Goal: Information Seeking & Learning: Find contact information

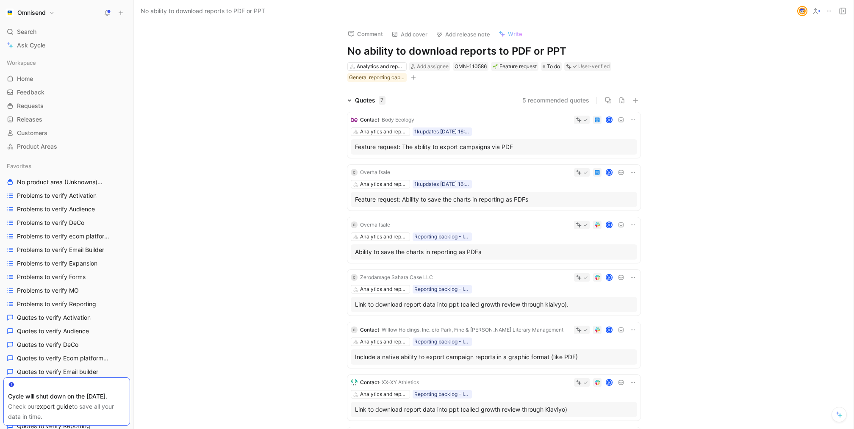
click at [506, 110] on div "Contact · Body Ecology K Analytics and reports 1kupdates [DATE] 16:40 Feature r…" at bounding box center [493, 291] width 293 height 371
click at [546, 105] on button "5 recommended quotes" at bounding box center [555, 100] width 67 height 10
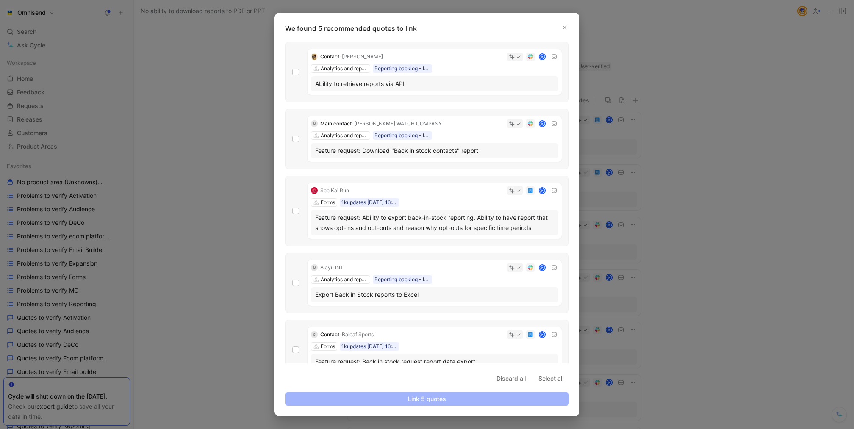
scroll to position [14, 0]
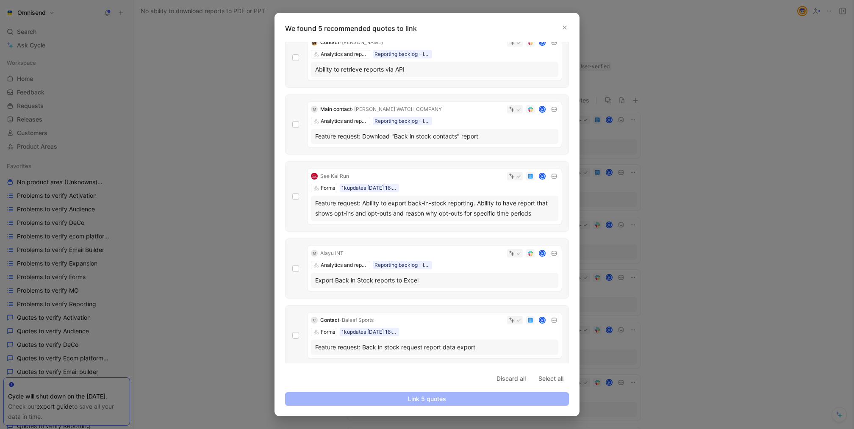
click at [700, 263] on div at bounding box center [427, 214] width 854 height 429
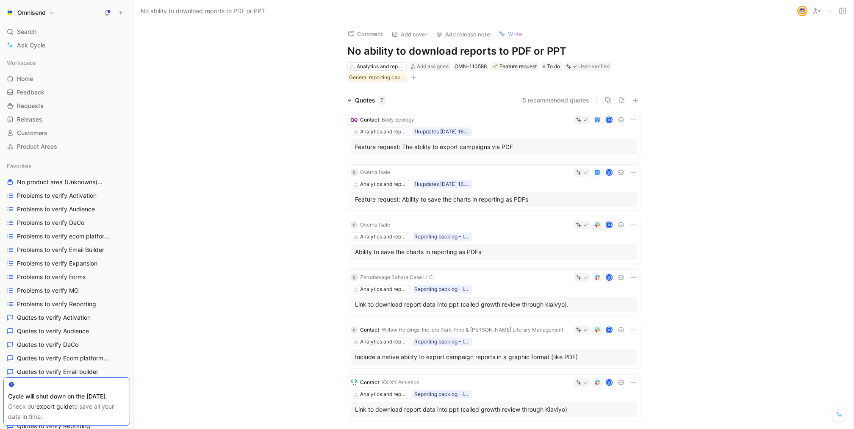
drag, startPoint x: 585, startPoint y: 51, endPoint x: 267, endPoint y: 51, distance: 317.4
click at [267, 51] on div "Comment Add cover Add release note Write No ability to download reports to PDF …" at bounding box center [494, 225] width 720 height 407
click at [296, 73] on div "Comment Add cover Add release note Write No ability to download reports to PDF …" at bounding box center [494, 225] width 720 height 407
drag, startPoint x: 420, startPoint y: 119, endPoint x: 384, endPoint y: 120, distance: 36.0
click at [384, 120] on div "Contact · Body Ecology K" at bounding box center [494, 120] width 286 height 8
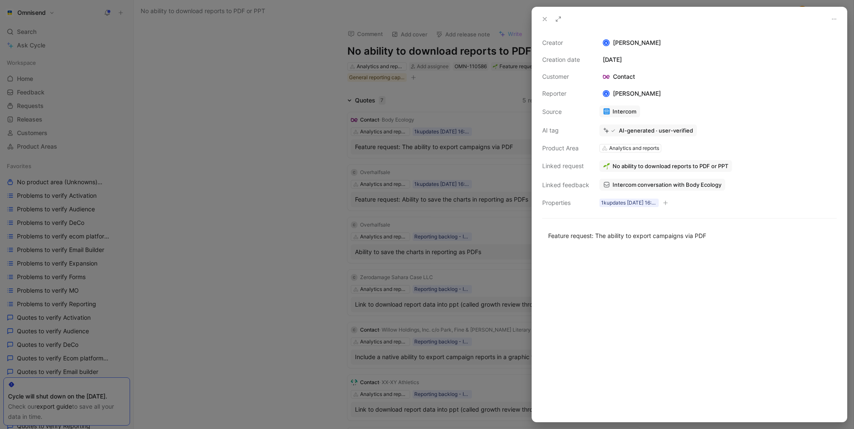
click at [431, 154] on div at bounding box center [427, 214] width 854 height 429
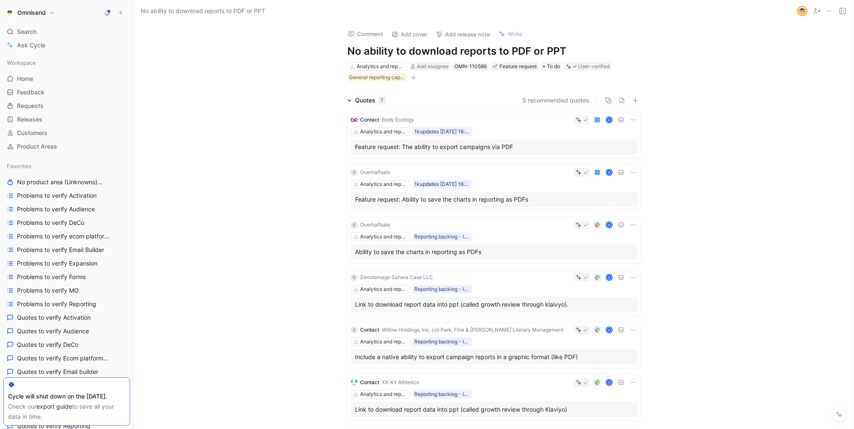
click at [427, 170] on div "K" at bounding box center [516, 172] width 244 height 8
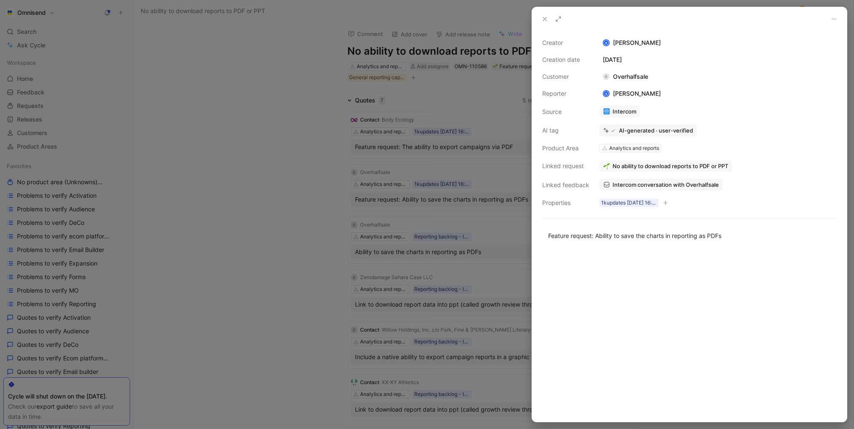
drag, startPoint x: 654, startPoint y: 74, endPoint x: 647, endPoint y: 77, distance: 7.2
click at [647, 77] on div "Creator K [PERSON_NAME] Creation date [DATE] Customer C Overhalfsale Reporter K…" at bounding box center [689, 123] width 294 height 170
copy div "Overhalfsale"
click at [374, 138] on div at bounding box center [427, 214] width 854 height 429
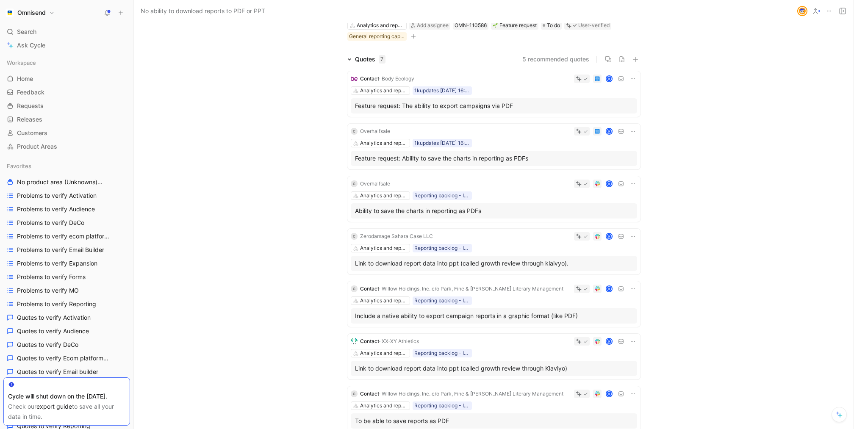
scroll to position [53, 0]
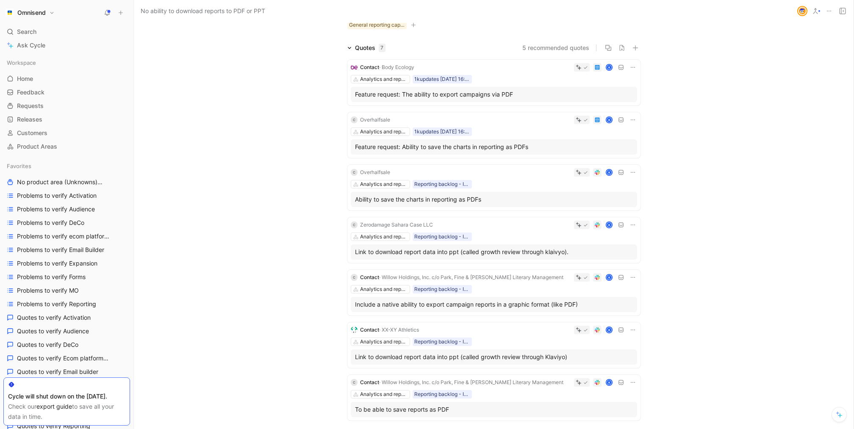
click at [427, 222] on div "Zerodamage Sahara Case LLC" at bounding box center [396, 225] width 73 height 8
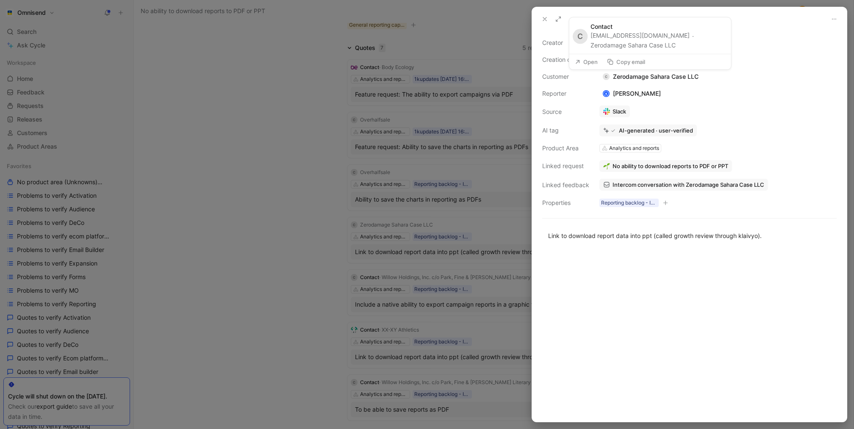
drag, startPoint x: 702, startPoint y: 75, endPoint x: 696, endPoint y: 74, distance: 5.6
click at [696, 74] on div "Creator [PERSON_NAME] Creation date [DATE] Customer C Zerodamage Sahara Case LL…" at bounding box center [689, 123] width 294 height 170
copy div "Zerodamage Sahara Case LLC"
click at [397, 175] on div at bounding box center [427, 214] width 854 height 429
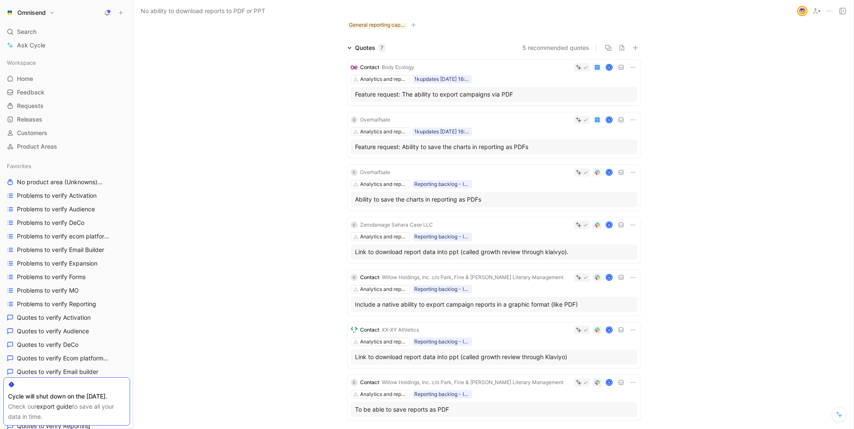
click at [434, 281] on div "Contact · Willow Holdings, Inc. c/o Park, Fine & [PERSON_NAME] Literary Managem…" at bounding box center [461, 277] width 203 height 8
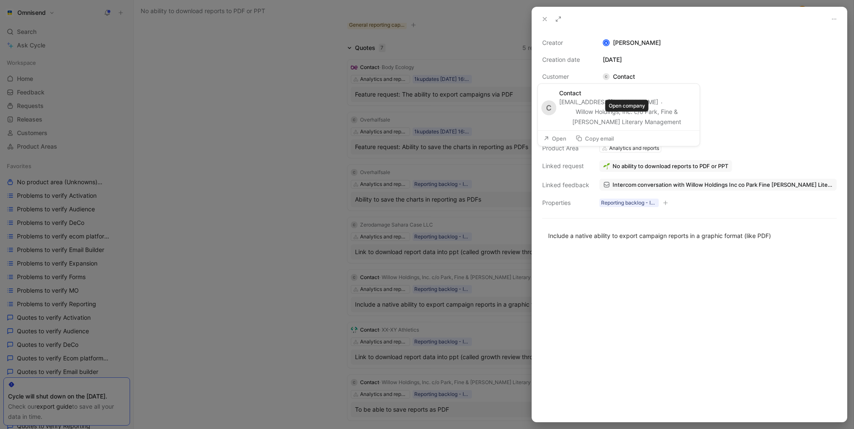
click at [567, 118] on button "Willow Holdings, Inc. c/o Park, Fine & [PERSON_NAME] Literary Management" at bounding box center [627, 117] width 136 height 20
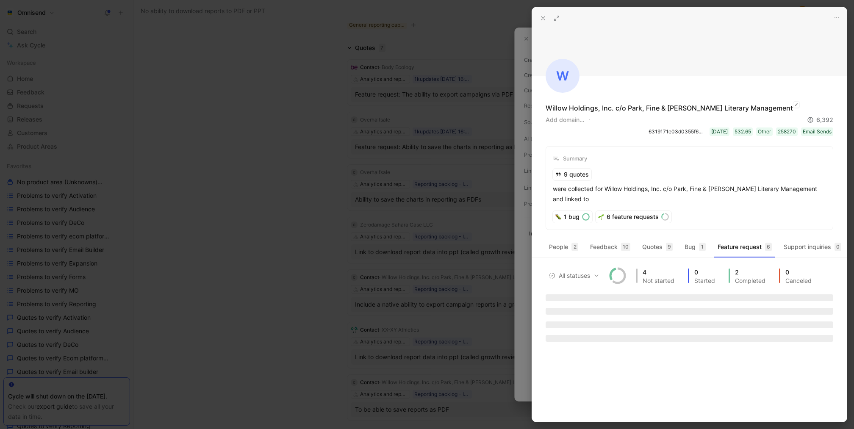
drag, startPoint x: 775, startPoint y: 108, endPoint x: 547, endPoint y: 108, distance: 228.0
click at [547, 108] on div "Willow Holdings, Inc. c/o Park, Fine & [PERSON_NAME] Literary Management Add do…" at bounding box center [690, 119] width 288 height 33
click at [547, 108] on div "Willow Holdings, Inc. c/o Park, Fine & [PERSON_NAME] Literary Management" at bounding box center [669, 108] width 247 height 10
drag, startPoint x: 547, startPoint y: 108, endPoint x: 759, endPoint y: 104, distance: 212.3
click at [759, 104] on div "Willow Holdings, Inc. c/o Park, Fine & [PERSON_NAME] Literary Management" at bounding box center [669, 108] width 247 height 10
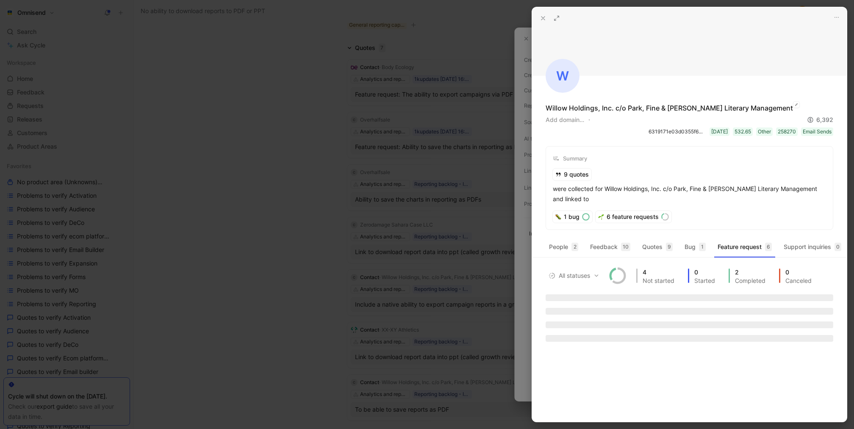
copy div "Willow Holdings, Inc. c/o Park, Fine & [PERSON_NAME] Literary Management"
click at [436, 150] on div at bounding box center [427, 214] width 854 height 429
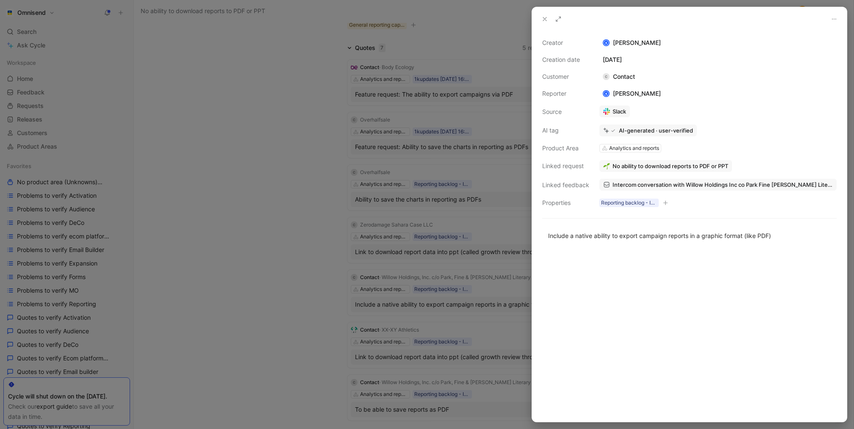
click at [447, 261] on div at bounding box center [427, 214] width 854 height 429
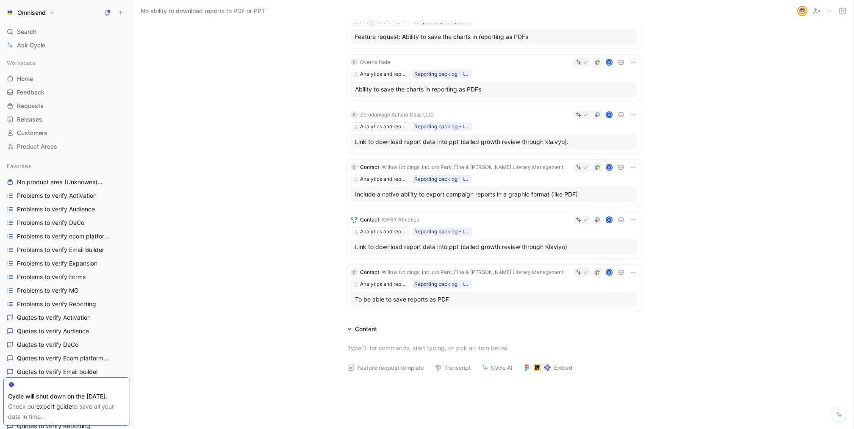
scroll to position [172, 0]
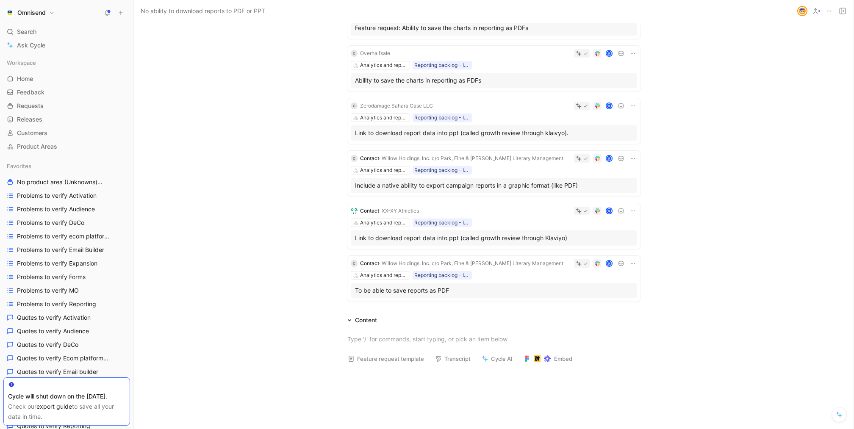
click at [456, 210] on div "K" at bounding box center [529, 211] width 215 height 8
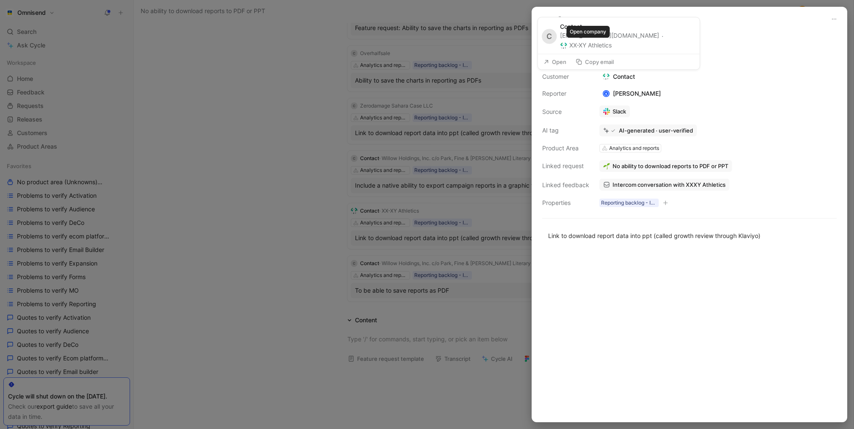
drag, startPoint x: 621, startPoint y: 42, endPoint x: 568, endPoint y: 49, distance: 52.9
click at [568, 49] on div "[EMAIL_ADDRESS][DOMAIN_NAME] · XX-XY Athletics" at bounding box center [627, 40] width 134 height 19
copy button "XX-XY Athletics"
click at [397, 207] on div at bounding box center [427, 214] width 854 height 429
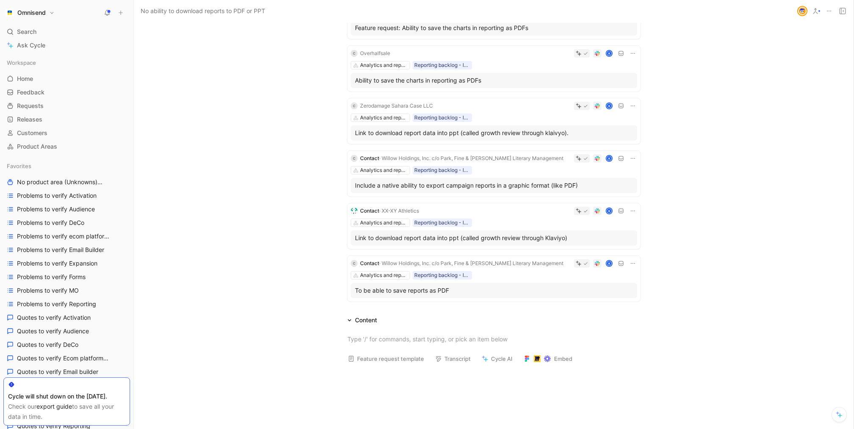
click at [762, 80] on div "Quotes 7 5 recommended quotes Contact · Body Ecology K Analytics and reports 1k…" at bounding box center [494, 114] width 720 height 381
